Goal: Navigation & Orientation: Find specific page/section

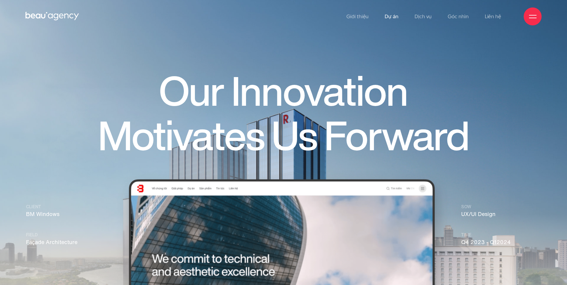
click at [390, 15] on link "Dự án" at bounding box center [391, 16] width 14 height 33
click at [396, 17] on link "Dự án" at bounding box center [391, 16] width 14 height 33
click at [236, 21] on div "Giới thiệu Dự án Dịch vụ Góc nhìn Liên hệ" at bounding box center [283, 16] width 516 height 33
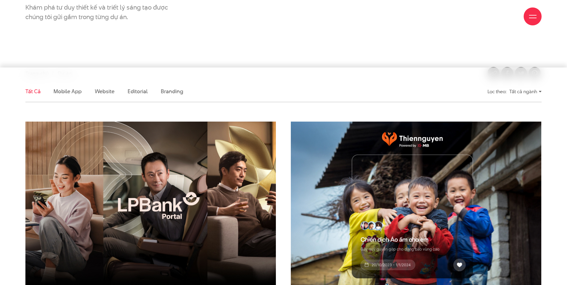
scroll to position [119, 0]
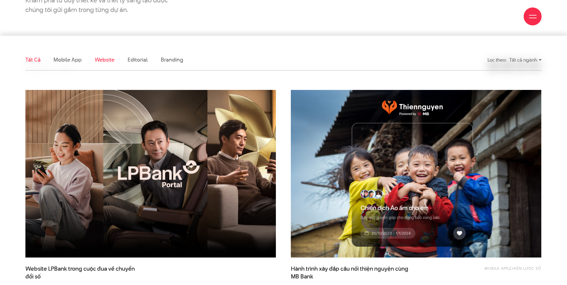
click at [108, 61] on link "Website" at bounding box center [105, 59] width 20 height 7
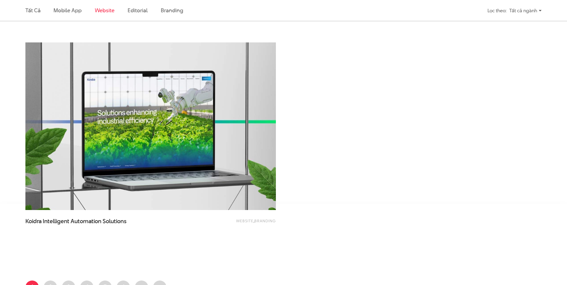
scroll to position [1095, 0]
